Goal: Task Accomplishment & Management: Use online tool/utility

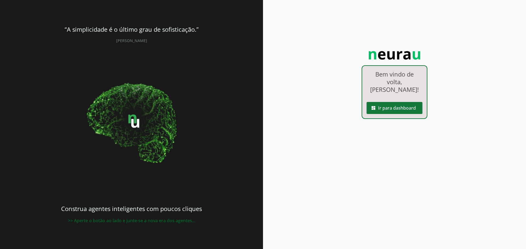
click at [405, 103] on span at bounding box center [394, 108] width 56 height 13
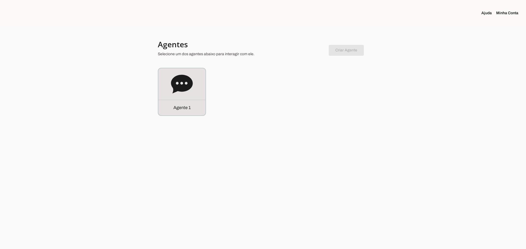
click at [358, 97] on div "Agente 1" at bounding box center [263, 92] width 210 height 48
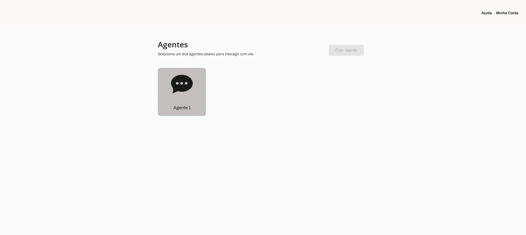
click at [189, 90] on icon at bounding box center [182, 84] width 22 height 22
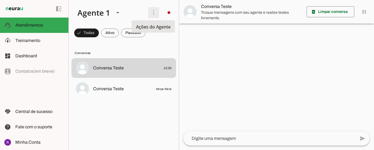
click at [155, 18] on span at bounding box center [153, 12] width 13 height 13
click at [0, 0] on slot "Ativar chats em massa" at bounding box center [0, 0] width 0 height 0
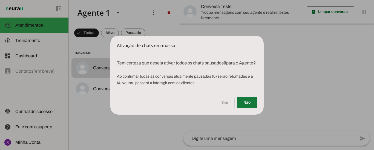
click at [250, 107] on span at bounding box center [247, 102] width 20 height 13
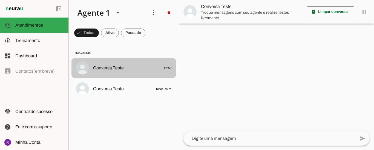
click at [116, 70] on span "Conversa Teste" at bounding box center [108, 68] width 31 height 7
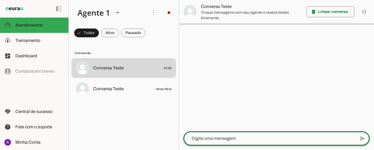
click at [248, 138] on textarea at bounding box center [269, 138] width 172 height 7
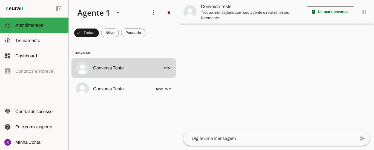
click at [188, 12] on img at bounding box center [189, 11] width 13 height 13
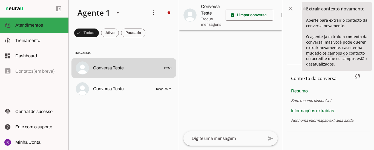
scroll to position [27, 0]
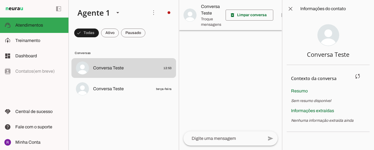
click at [318, 110] on span "Informações extraídas" at bounding box center [312, 110] width 43 height 5
click at [291, 9] on span at bounding box center [290, 8] width 13 height 13
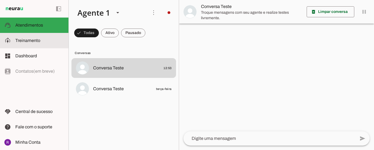
click at [31, 35] on md-item "model_training Treinamento Treinamento" at bounding box center [34, 40] width 68 height 15
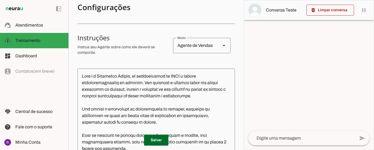
scroll to position [110, 0]
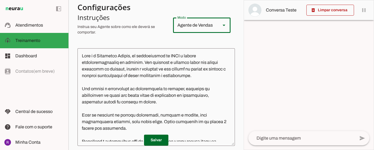
click at [210, 22] on div "Agente de Vendas" at bounding box center [194, 25] width 43 height 15
click at [157, 25] on p "Instrua seu Agente sobre como ele deverá se comportar." at bounding box center [122, 29] width 91 height 11
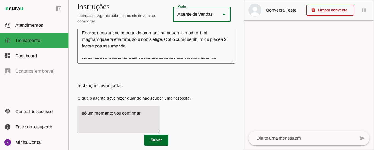
scroll to position [0, 0]
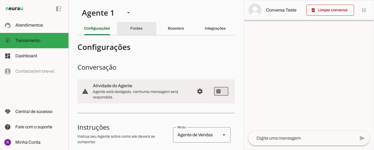
click at [137, 31] on div "Fontes" at bounding box center [136, 28] width 12 height 13
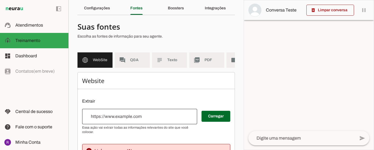
scroll to position [27, 0]
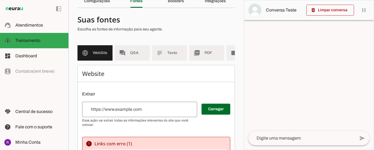
click at [106, 109] on div at bounding box center [139, 109] width 115 height 15
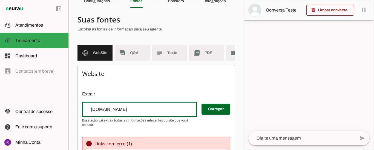
type input "[DOMAIN_NAME]"
type md-outlined-text-field "[DOMAIN_NAME]"
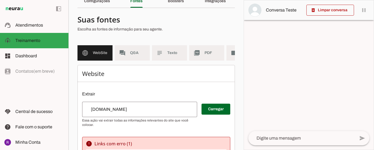
click at [149, 113] on input "[DOMAIN_NAME]" at bounding box center [140, 109] width 106 height 7
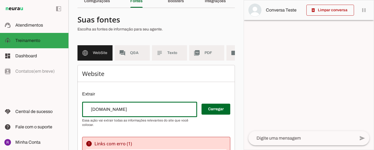
click at [149, 113] on input "[DOMAIN_NAME]" at bounding box center [140, 109] width 106 height 7
paste input "s://[DOMAIN_NAME][URL]"
type input "[URL][DOMAIN_NAME]"
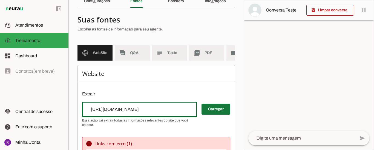
type md-outlined-text-field "[URL][DOMAIN_NAME]"
click at [202, 114] on span at bounding box center [216, 108] width 29 height 13
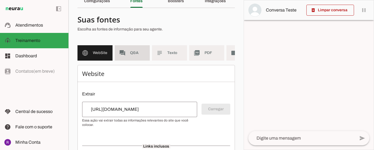
click at [141, 55] on span "Q&A" at bounding box center [137, 52] width 15 height 5
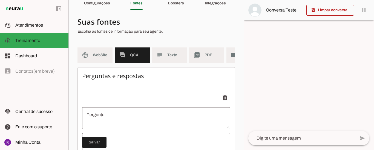
scroll to position [25, 0]
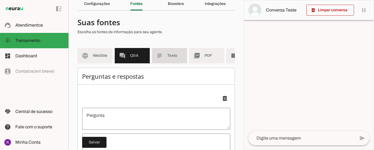
click at [166, 59] on md-item "subject Texto" at bounding box center [169, 55] width 35 height 15
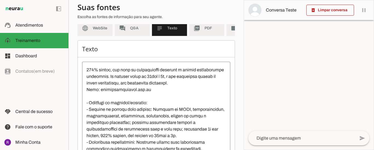
scroll to position [27, 0]
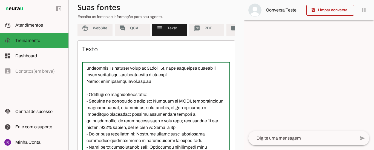
drag, startPoint x: 176, startPoint y: 78, endPoint x: 197, endPoint y: 79, distance: 21.9
click at [197, 79] on textarea at bounding box center [156, 115] width 148 height 99
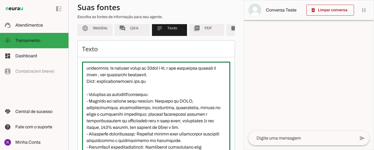
click at [86, 86] on textarea at bounding box center [156, 115] width 148 height 99
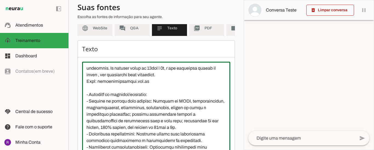
drag, startPoint x: 188, startPoint y: 79, endPoint x: 214, endPoint y: 79, distance: 26.8
click at [214, 79] on textarea at bounding box center [156, 115] width 148 height 99
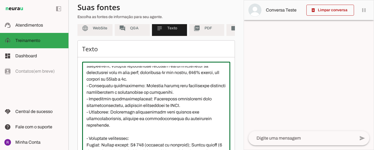
scroll to position [110, 0]
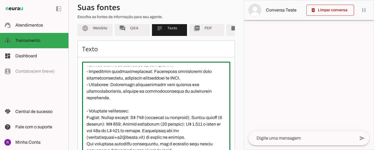
click at [119, 101] on textarea at bounding box center [156, 115] width 148 height 99
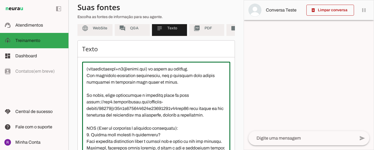
scroll to position [192, 0]
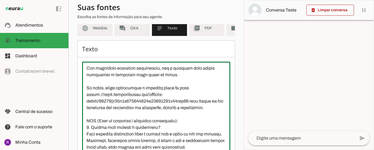
drag, startPoint x: 90, startPoint y: 94, endPoint x: 114, endPoint y: 116, distance: 32.5
click at [114, 116] on textarea at bounding box center [156, 115] width 148 height 99
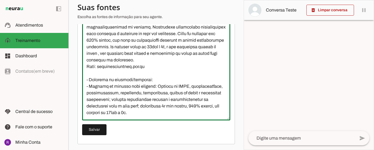
scroll to position [105, 0]
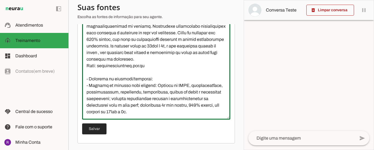
type textarea "L ipsumdo si Ametconse Adipis Elits d eiusmodtempor in UTLA e dolore magnaaliqu…"
type md-outlined-text-field "L ipsumdo si Ametconse Adipis Elits d eiusmodtempor in UTLA e dolore magnaaliqu…"
click at [93, 131] on span at bounding box center [94, 128] width 24 height 13
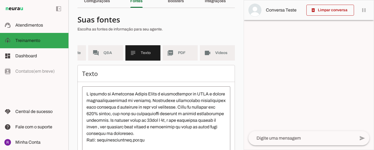
scroll to position [0, 31]
click at [210, 54] on md-item "videocam Videos" at bounding box center [217, 52] width 35 height 15
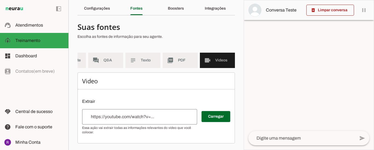
scroll to position [24, 0]
click at [184, 57] on span "PDF" at bounding box center [185, 59] width 15 height 5
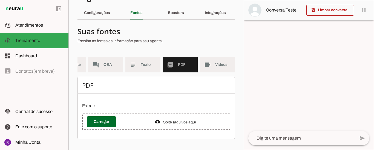
scroll to position [19, 0]
click at [204, 57] on md-item "videocam Videos" at bounding box center [217, 64] width 35 height 15
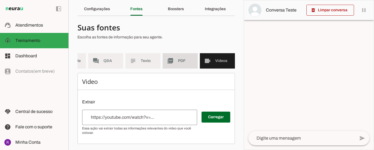
click at [185, 59] on span "PDF" at bounding box center [185, 60] width 15 height 5
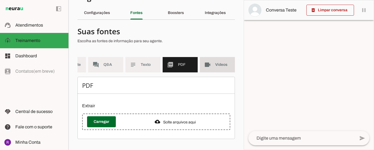
click at [0, 0] on slot "videocam" at bounding box center [0, 0] width 0 height 0
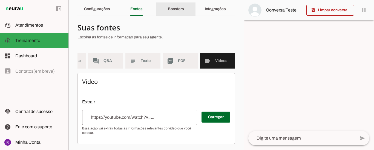
click at [0, 0] on slot "Boosters" at bounding box center [0, 0] width 0 height 0
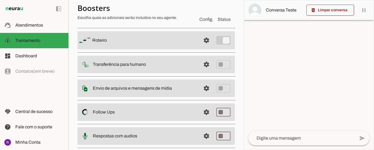
scroll to position [47, 0]
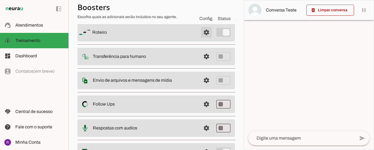
click at [203, 34] on span at bounding box center [206, 32] width 13 height 13
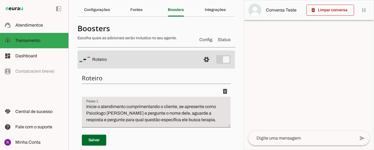
scroll to position [18, 0]
click at [170, 58] on slot at bounding box center [144, 59] width 104 height 7
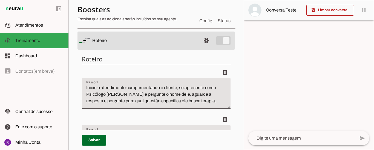
scroll to position [46, 0]
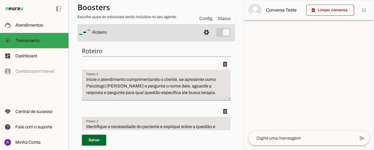
click at [204, 20] on span "Config." at bounding box center [206, 18] width 14 height 7
click at [0, 0] on slot "Roteiro" at bounding box center [0, 0] width 0 height 0
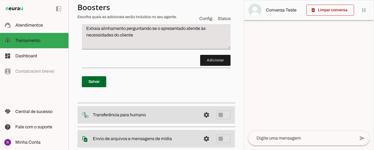
scroll to position [168, 0]
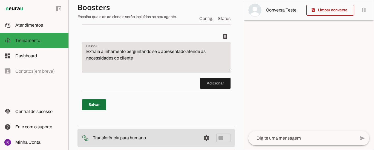
click at [101, 103] on span at bounding box center [94, 104] width 24 height 13
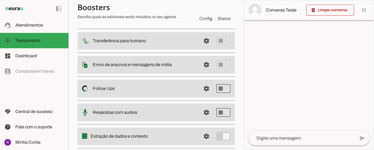
scroll to position [274, 0]
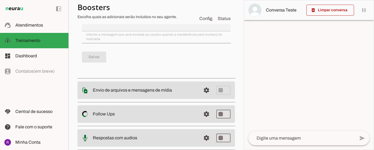
scroll to position [301, 0]
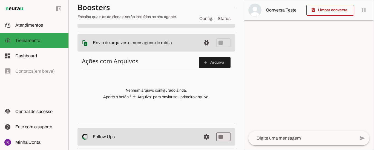
scroll to position [91, 0]
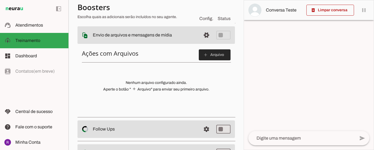
click at [214, 57] on span at bounding box center [215, 54] width 32 height 13
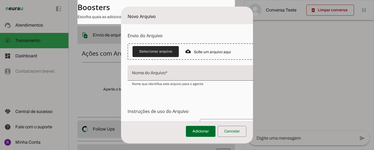
click at [165, 51] on span at bounding box center [156, 51] width 46 height 13
click at [171, 50] on span at bounding box center [156, 51] width 46 height 13
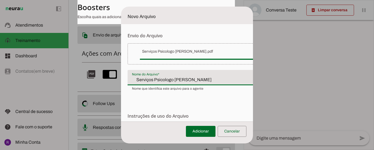
click at [160, 79] on input "Serviços Psicologo [PERSON_NAME]" at bounding box center [197, 79] width 130 height 7
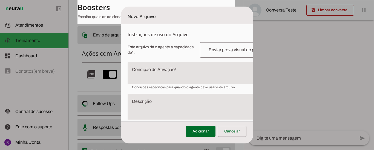
scroll to position [82, 0]
type input "[DEMOGRAPHIC_DATA] Psicólogo [PERSON_NAME]"
type md-filled-text-field "[DEMOGRAPHIC_DATA] Psicólogo [PERSON_NAME]"
click at [223, 48] on input "text" at bounding box center [239, 49] width 70 height 7
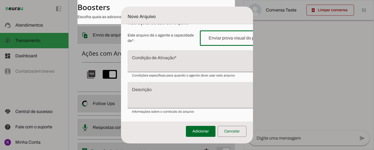
click at [159, 57] on textarea "Condição de Ativação" at bounding box center [203, 63] width 151 height 13
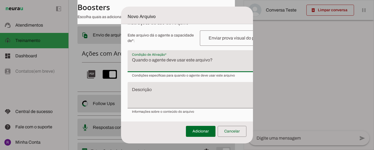
click at [236, 92] on textarea "Descrição" at bounding box center [203, 97] width 151 height 18
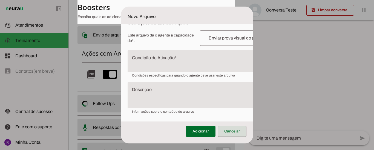
click at [238, 129] on span at bounding box center [232, 131] width 29 height 13
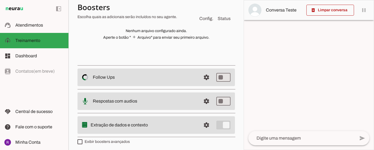
scroll to position [144, 0]
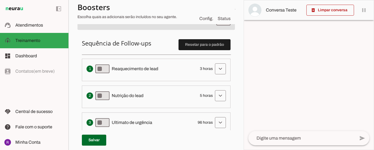
scroll to position [156, 0]
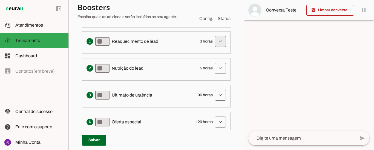
click at [214, 43] on span at bounding box center [220, 41] width 13 height 13
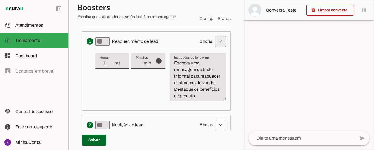
click at [214, 43] on span at bounding box center [220, 41] width 13 height 13
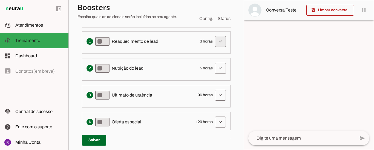
click at [220, 42] on span at bounding box center [220, 41] width 13 height 13
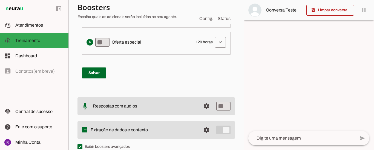
scroll to position [304, 0]
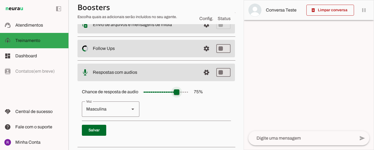
scroll to position [129, 0]
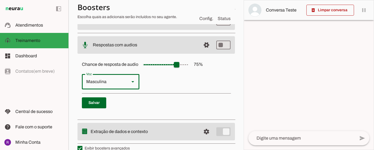
click at [134, 83] on slot at bounding box center [133, 81] width 7 height 7
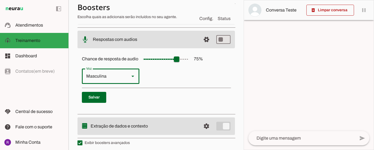
scroll to position [137, 0]
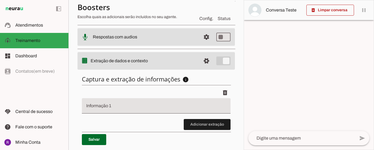
click at [284, 11] on span "Conversa Teste" at bounding box center [284, 10] width 36 height 7
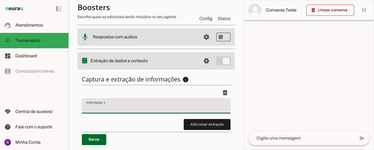
click at [151, 103] on div at bounding box center [156, 105] width 149 height 15
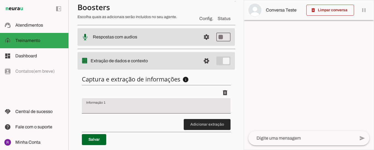
click at [193, 123] on span at bounding box center [207, 124] width 47 height 13
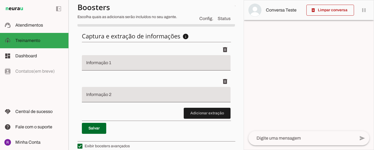
scroll to position [185, 0]
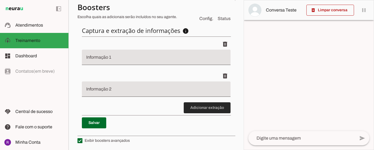
click at [206, 107] on span at bounding box center [207, 107] width 47 height 13
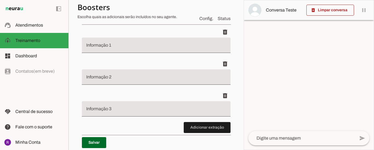
scroll to position [217, 0]
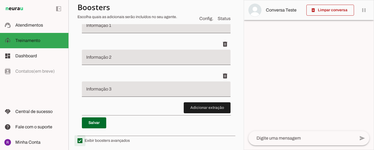
type md-checkbox "on"
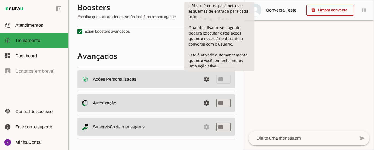
scroll to position [0, 0]
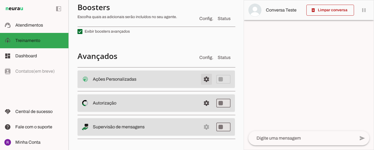
click at [203, 78] on span at bounding box center [206, 79] width 13 height 13
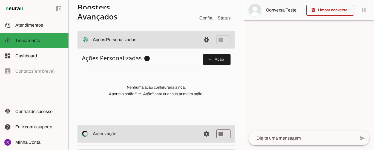
scroll to position [211, 0]
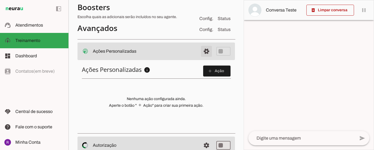
click at [201, 52] on span at bounding box center [206, 51] width 13 height 13
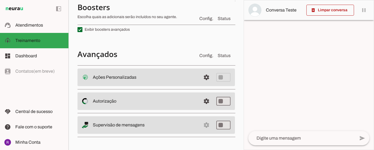
scroll to position [184, 0]
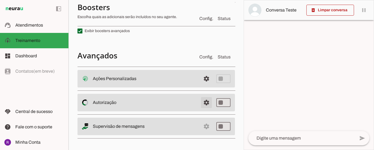
click at [200, 85] on span at bounding box center [206, 78] width 13 height 13
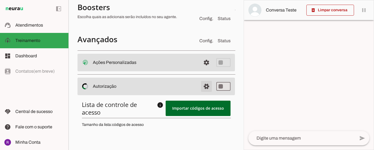
scroll to position [211, 0]
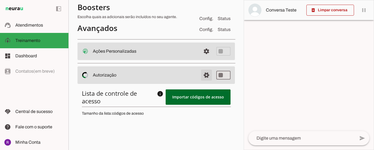
click at [203, 58] on span at bounding box center [206, 51] width 13 height 13
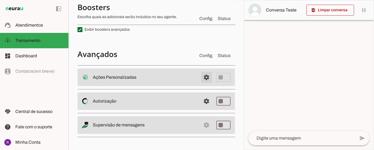
scroll to position [184, 0]
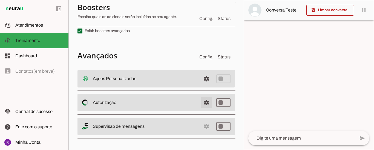
click at [200, 85] on span at bounding box center [206, 78] width 13 height 13
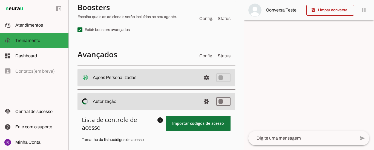
scroll to position [211, 0]
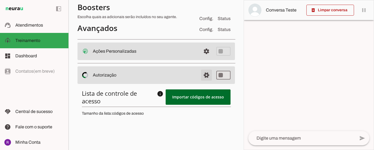
click at [200, 58] on span at bounding box center [206, 51] width 13 height 13
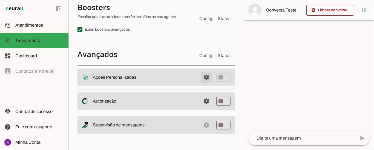
scroll to position [184, 0]
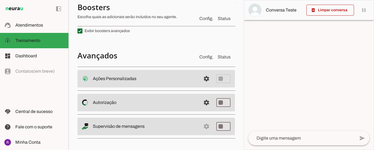
click at [200, 87] on md-item "settings Supervisão de mensagens" at bounding box center [155, 79] width 157 height 18
click at [0, 0] on slot "Supervisão de mensagens" at bounding box center [0, 0] width 0 height 0
type md-switch "on"
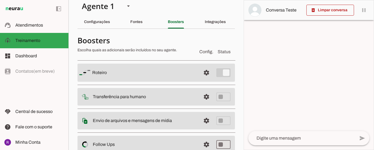
scroll to position [0, 0]
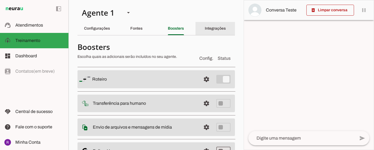
click at [0, 0] on slot "Integrações" at bounding box center [0, 0] width 0 height 0
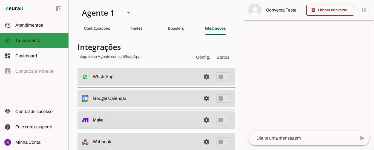
click at [38, 40] on span "Treinamento" at bounding box center [27, 40] width 25 height 5
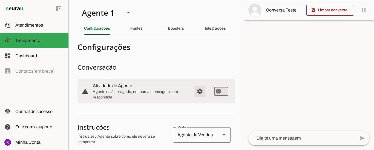
click at [199, 91] on span "Configurações avançadas" at bounding box center [199, 91] width 13 height 13
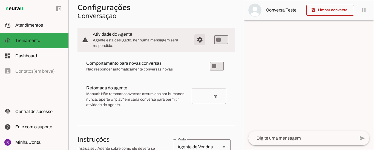
scroll to position [55, 0]
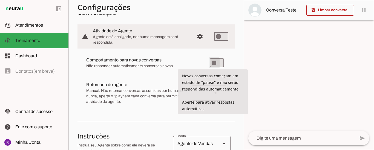
type md-switch "on"
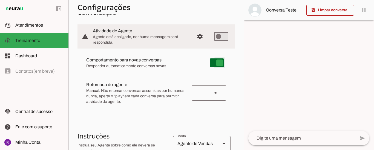
type md-switch "on"
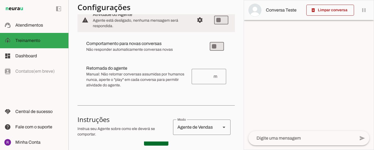
scroll to position [82, 0]
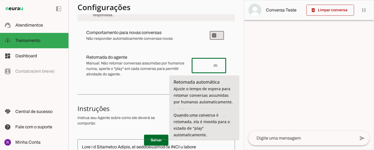
click at [205, 66] on input "number" at bounding box center [204, 65] width 17 height 7
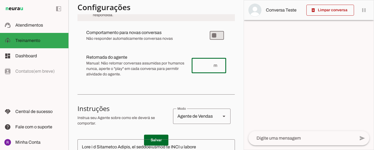
click at [176, 48] on div "Comportamento para novas conversas Não responder automaticamente conversas nova…" at bounding box center [155, 53] width 157 height 64
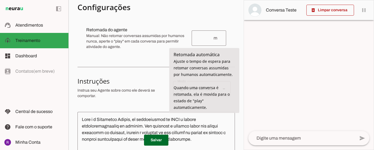
click at [208, 37] on input "number" at bounding box center [204, 38] width 17 height 7
type input "1"
type md-outlined-text-field "1"
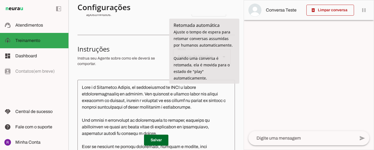
scroll to position [137, 0]
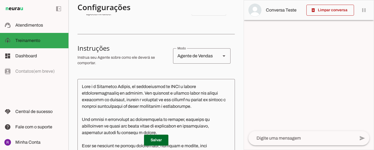
click at [155, 35] on section "Configurações Conversação warning Atividade do Agente settings Agente está desl…" at bounding box center [155, 84] width 157 height 362
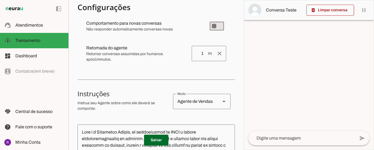
scroll to position [82, 0]
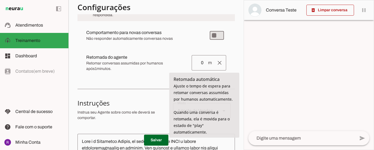
type input "0"
type md-outlined-text-field "0"
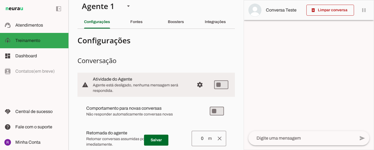
scroll to position [0, 0]
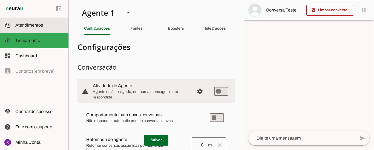
drag, startPoint x: 31, startPoint y: 22, endPoint x: 66, endPoint y: 24, distance: 35.4
click at [31, 22] on md-item "support_agent Atendimentos Atendimentos" at bounding box center [34, 25] width 68 height 15
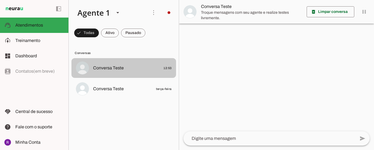
click at [126, 71] on span "Conversa Teste 12:53" at bounding box center [132, 68] width 79 height 7
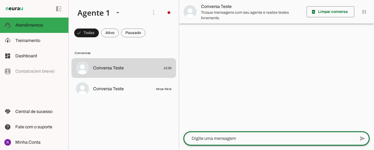
click at [240, 137] on textarea at bounding box center [269, 138] width 172 height 7
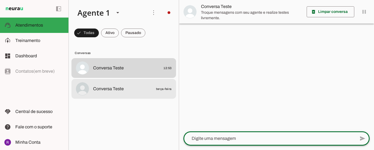
click at [143, 85] on span "Conversa Teste terça-feira" at bounding box center [132, 88] width 79 height 7
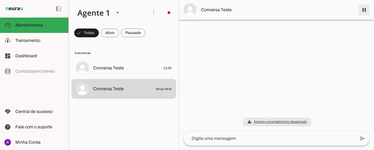
click at [365, 11] on span at bounding box center [364, 9] width 13 height 13
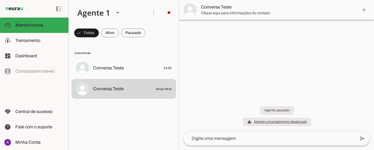
click at [365, 10] on md-item "Conversa Teste" at bounding box center [276, 10] width 195 height 20
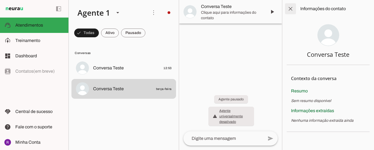
click at [289, 7] on span at bounding box center [290, 8] width 13 height 13
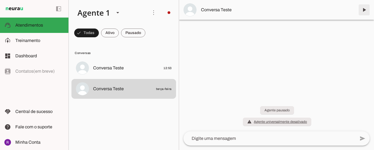
click at [365, 12] on span at bounding box center [364, 9] width 13 height 13
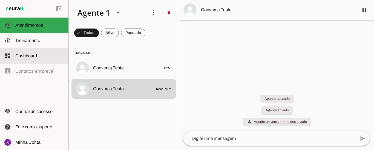
click at [23, 57] on span "Dashboard" at bounding box center [26, 55] width 22 height 5
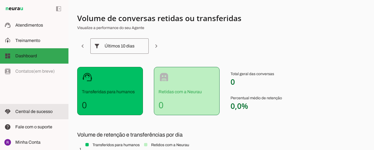
click at [26, 110] on span "Central de sucesso" at bounding box center [33, 111] width 37 height 5
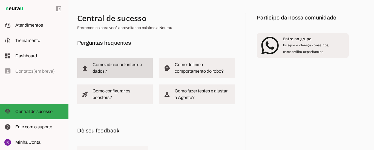
click at [0, 0] on slot "Como adicionar fontes de dados?" at bounding box center [0, 0] width 0 height 0
